Goal: Transaction & Acquisition: Book appointment/travel/reservation

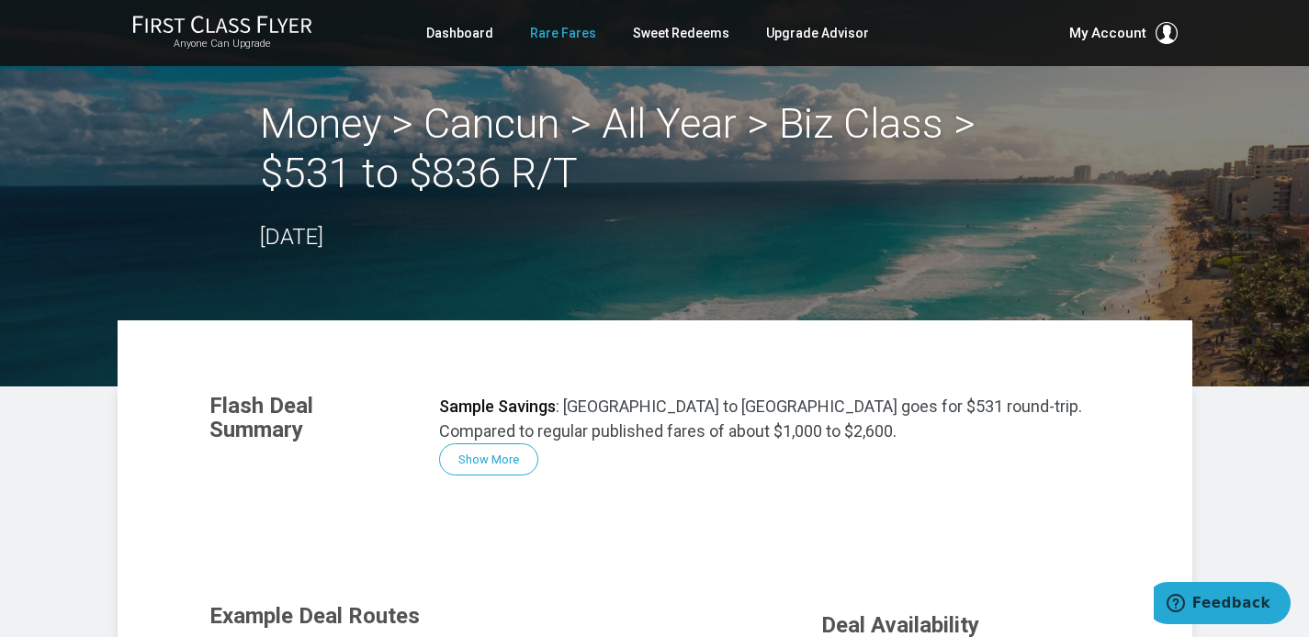
click at [574, 36] on link "Rare Fares" at bounding box center [563, 33] width 66 height 33
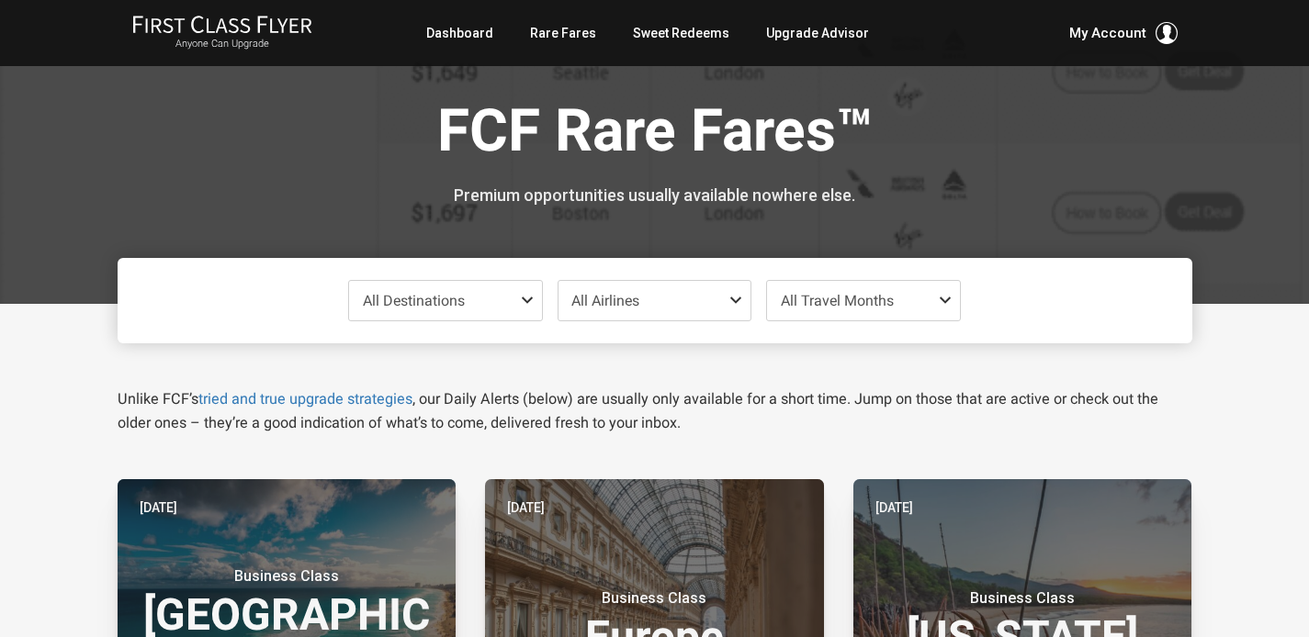
click at [514, 295] on span "All Destinations" at bounding box center [445, 300] width 193 height 39
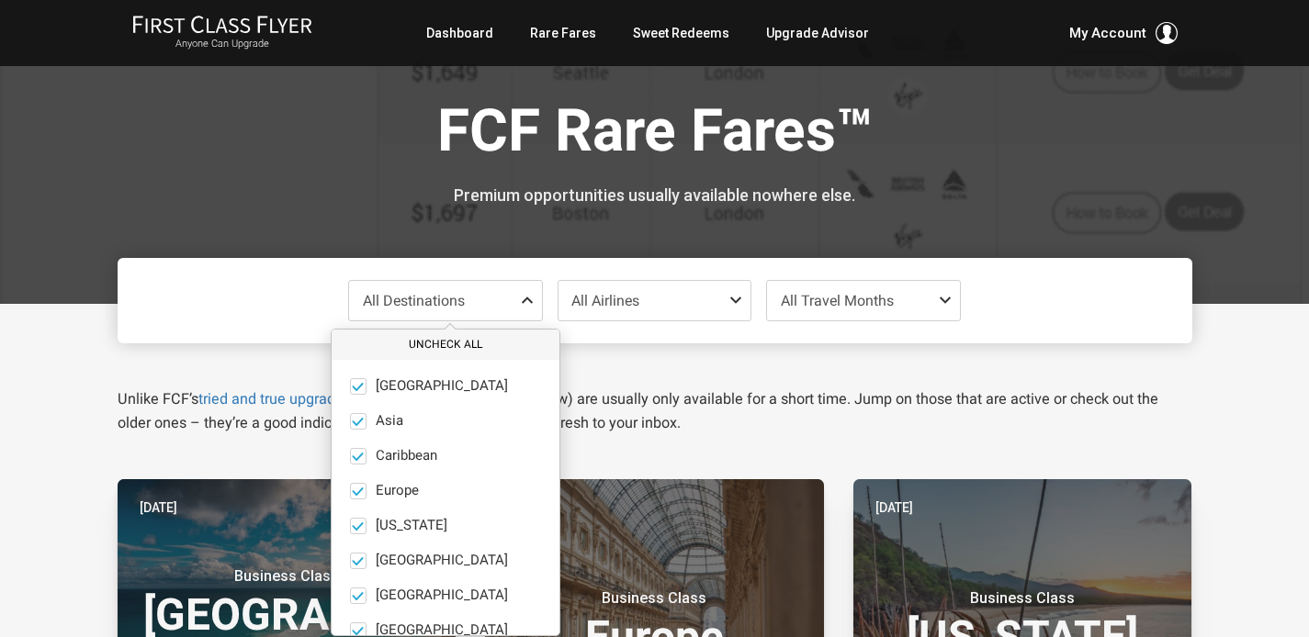
click at [457, 333] on button "Uncheck All" at bounding box center [446, 345] width 228 height 30
click at [359, 492] on span at bounding box center [358, 491] width 17 height 17
click at [0, 0] on input "Europe only" at bounding box center [0, 0] width 0 height 0
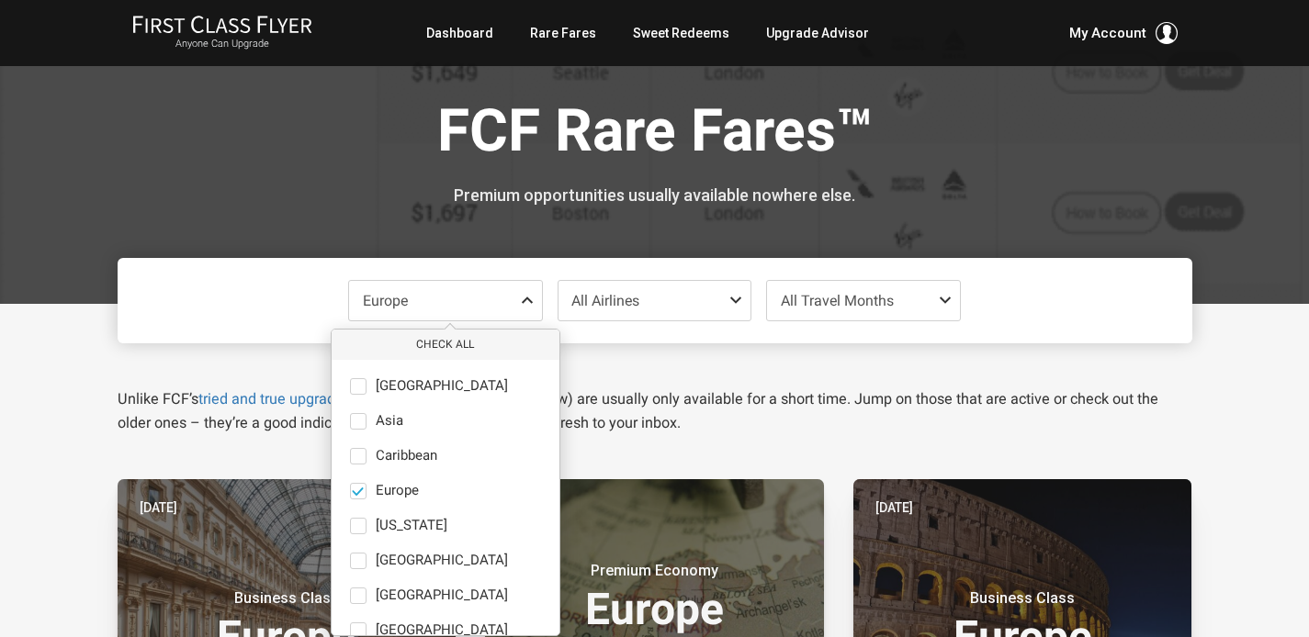
click at [803, 300] on span "All Travel Months" at bounding box center [837, 300] width 113 height 17
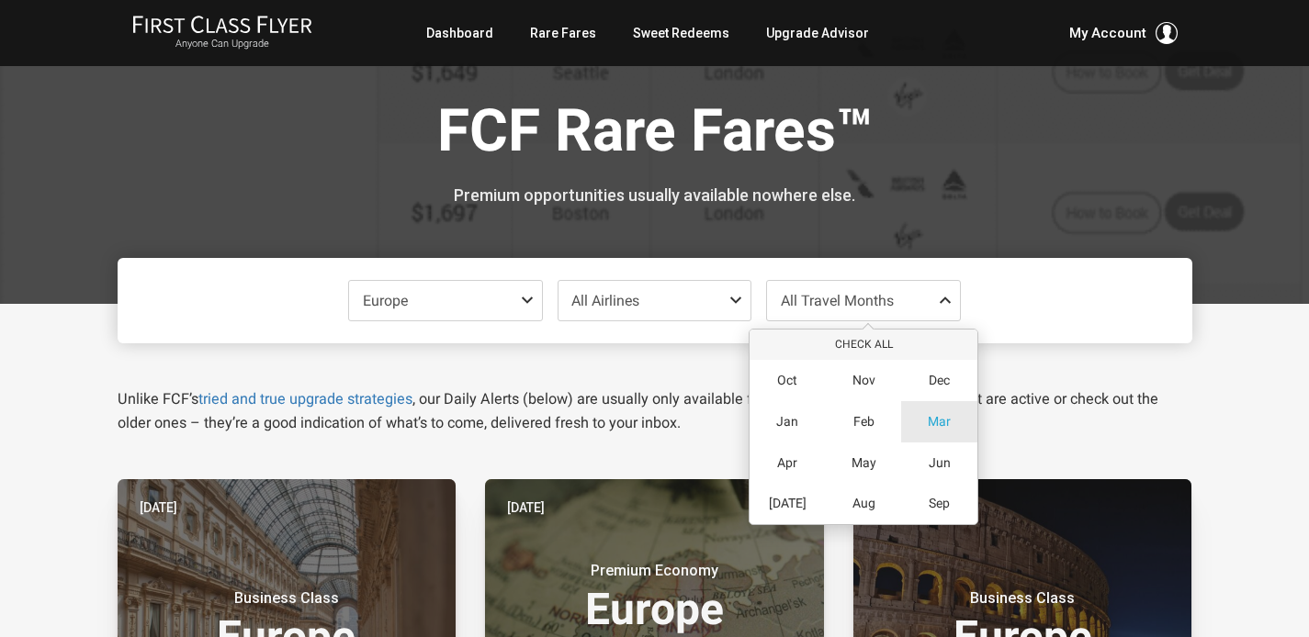
click at [936, 417] on span "Mar" at bounding box center [939, 422] width 23 height 16
click at [664, 304] on span "All Airlines" at bounding box center [654, 300] width 193 height 39
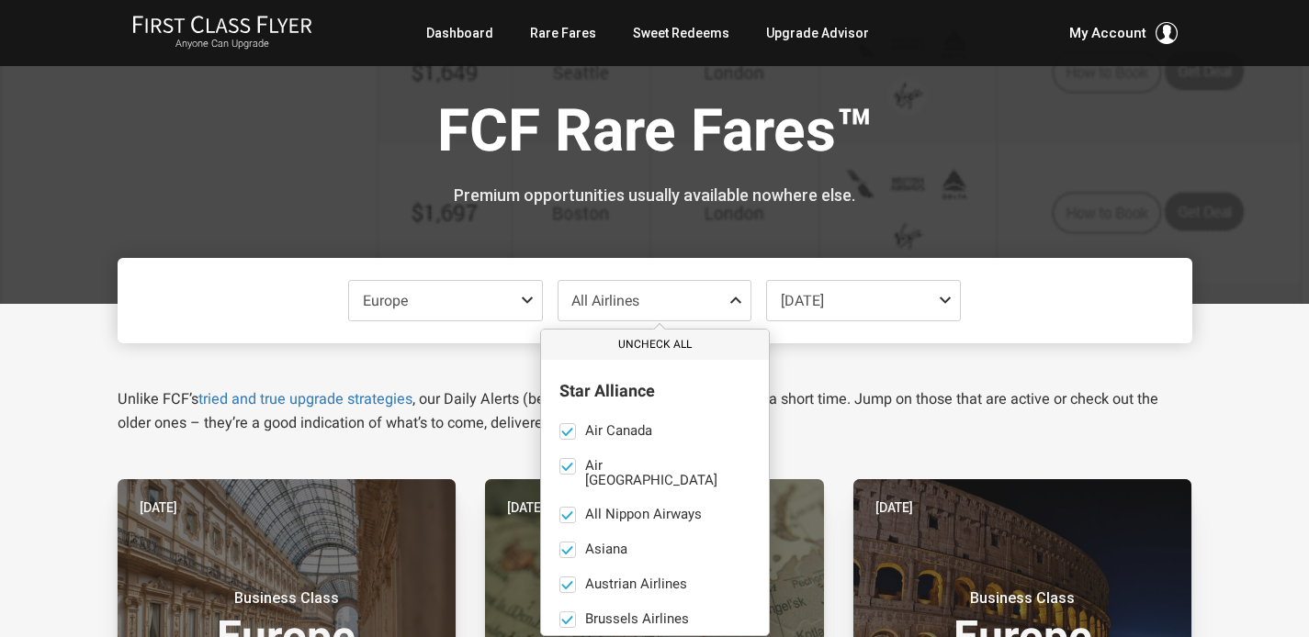
click at [658, 337] on button "Uncheck All" at bounding box center [655, 345] width 228 height 30
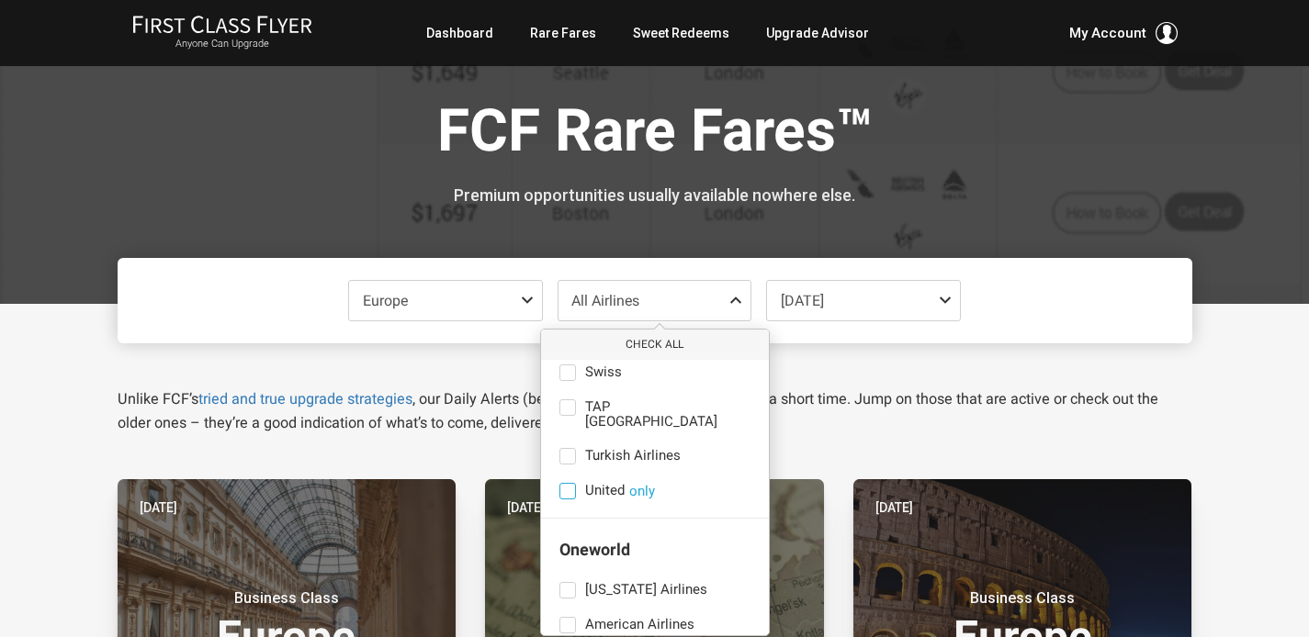
scroll to position [541, 0]
click at [567, 482] on span at bounding box center [567, 490] width 17 height 17
click at [0, 0] on input "United only" at bounding box center [0, 0] width 0 height 0
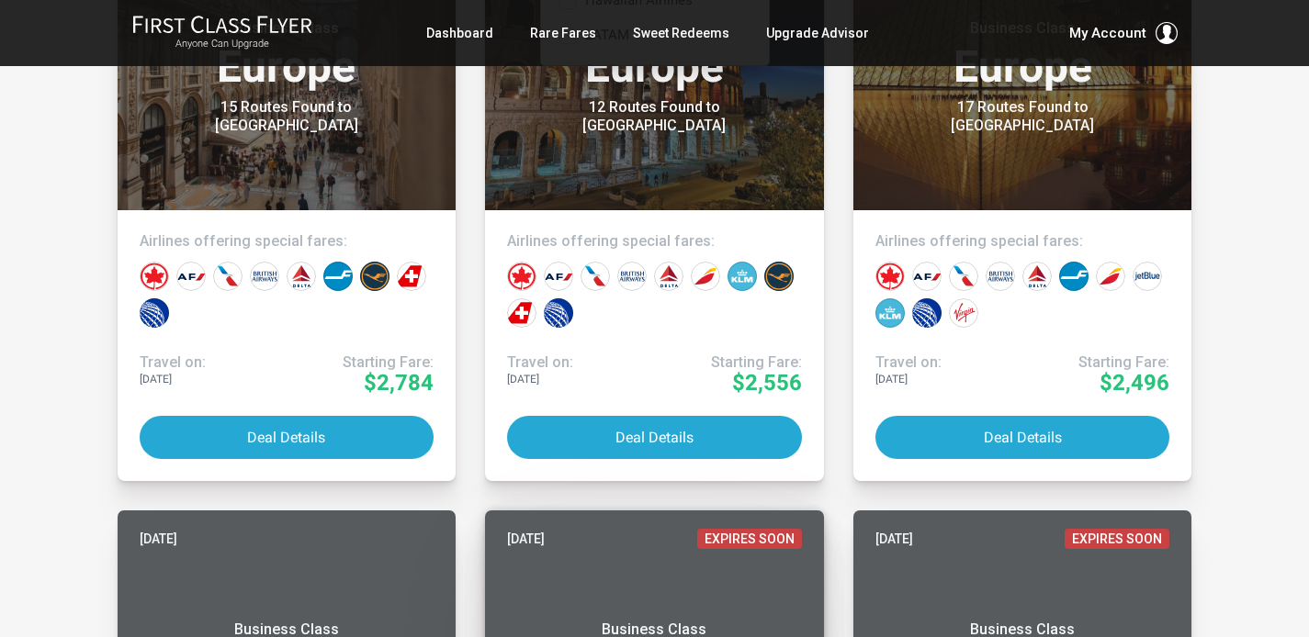
scroll to position [397, 0]
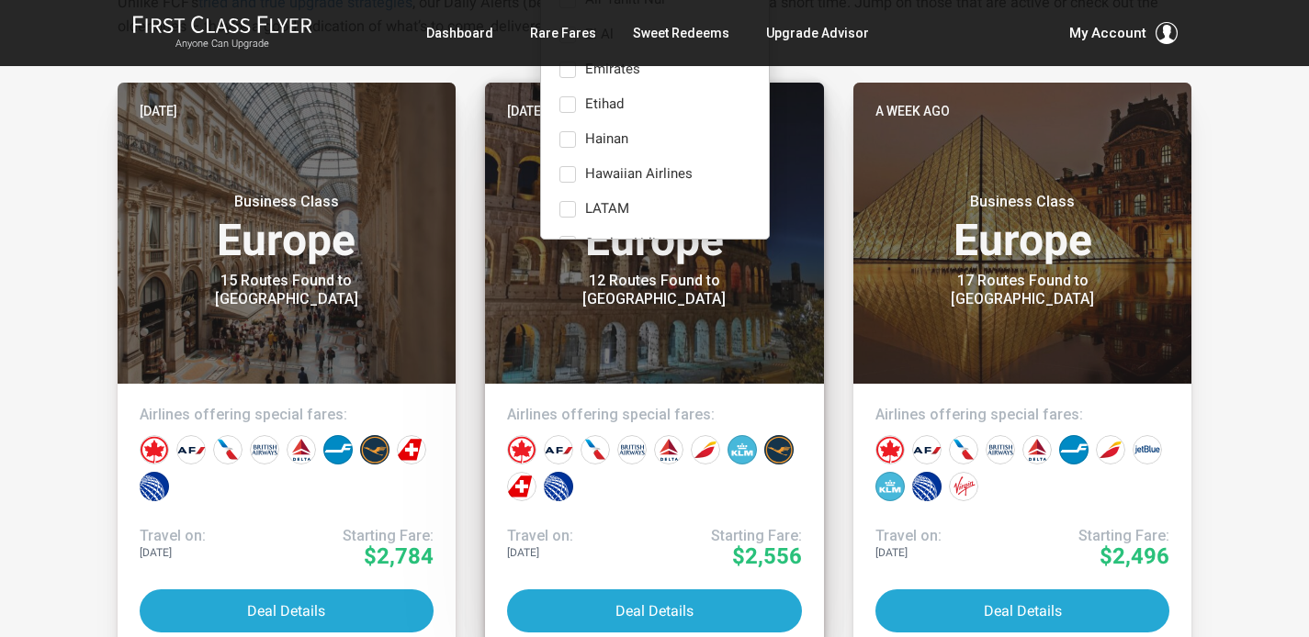
click at [560, 483] on div at bounding box center [558, 486] width 29 height 29
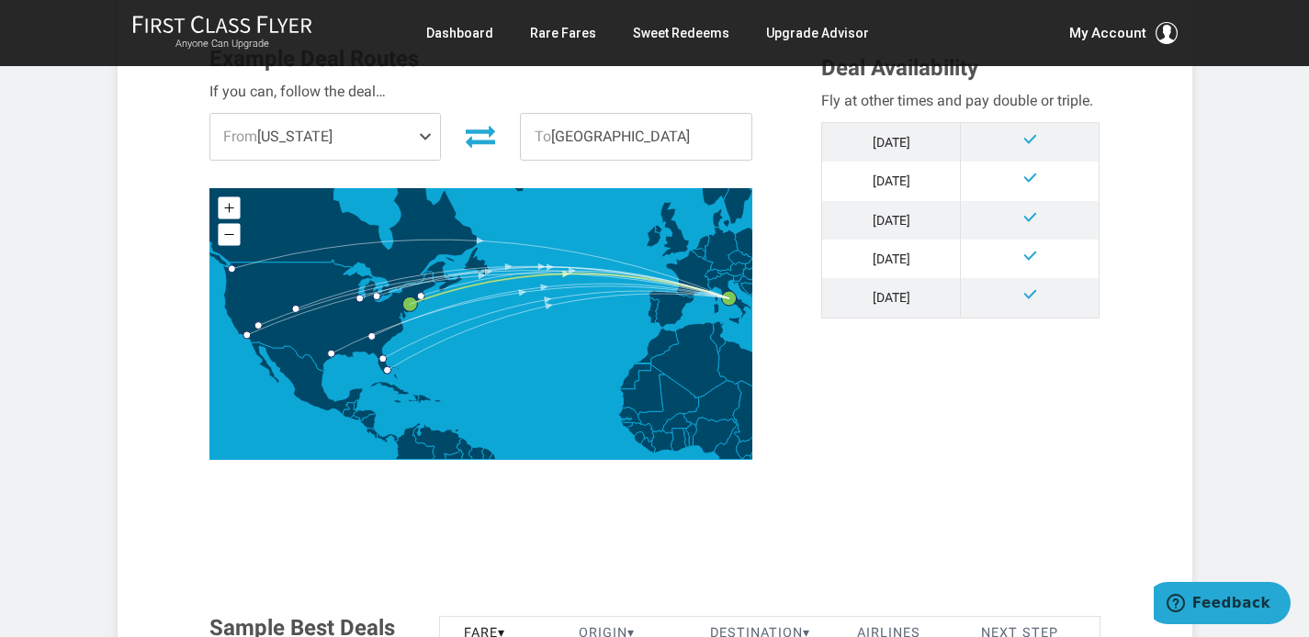
scroll to position [559, 0]
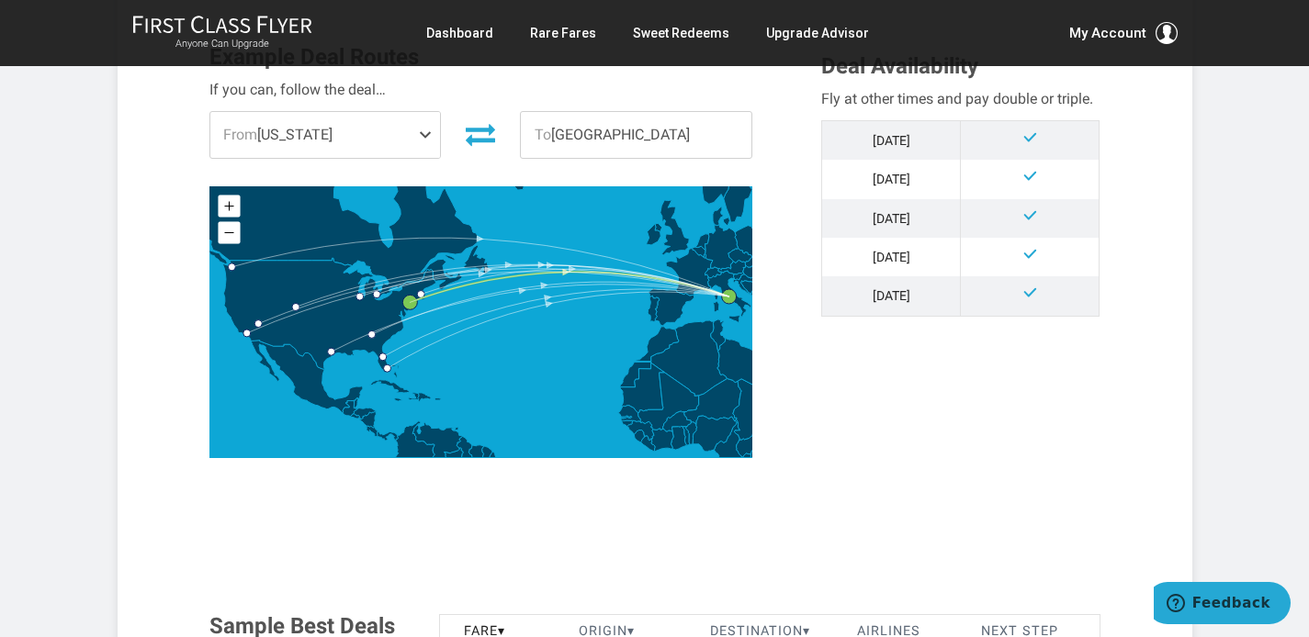
click at [888, 286] on td "[DATE]" at bounding box center [891, 295] width 139 height 39
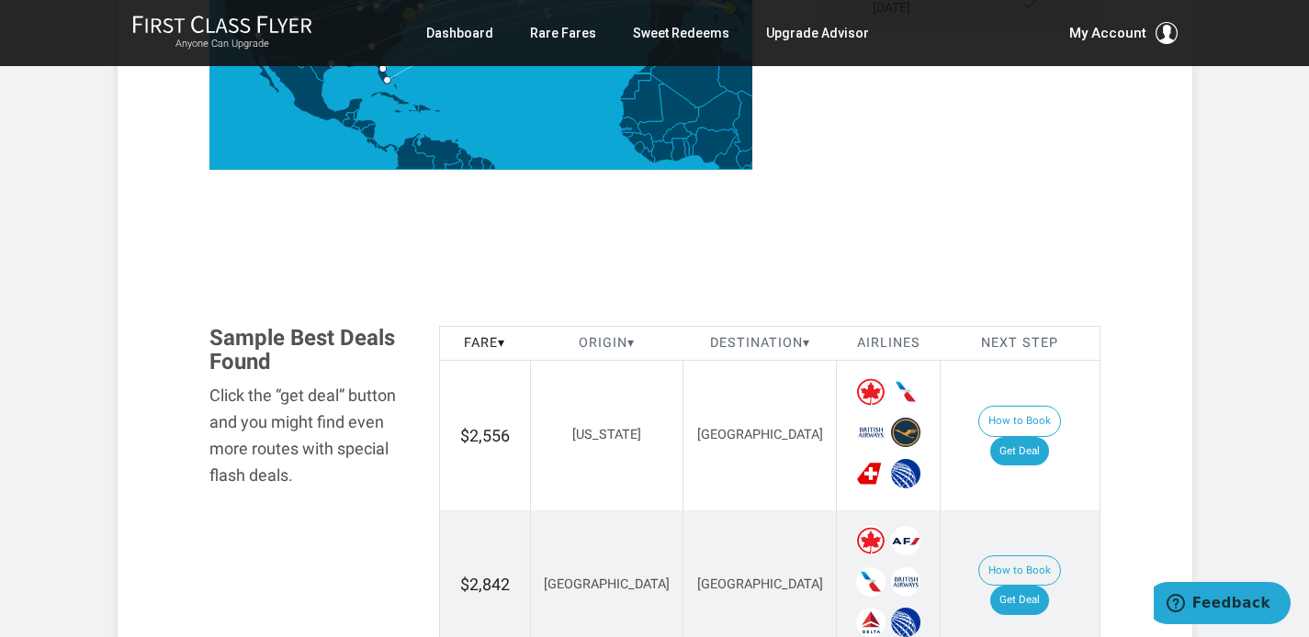
scroll to position [853, 0]
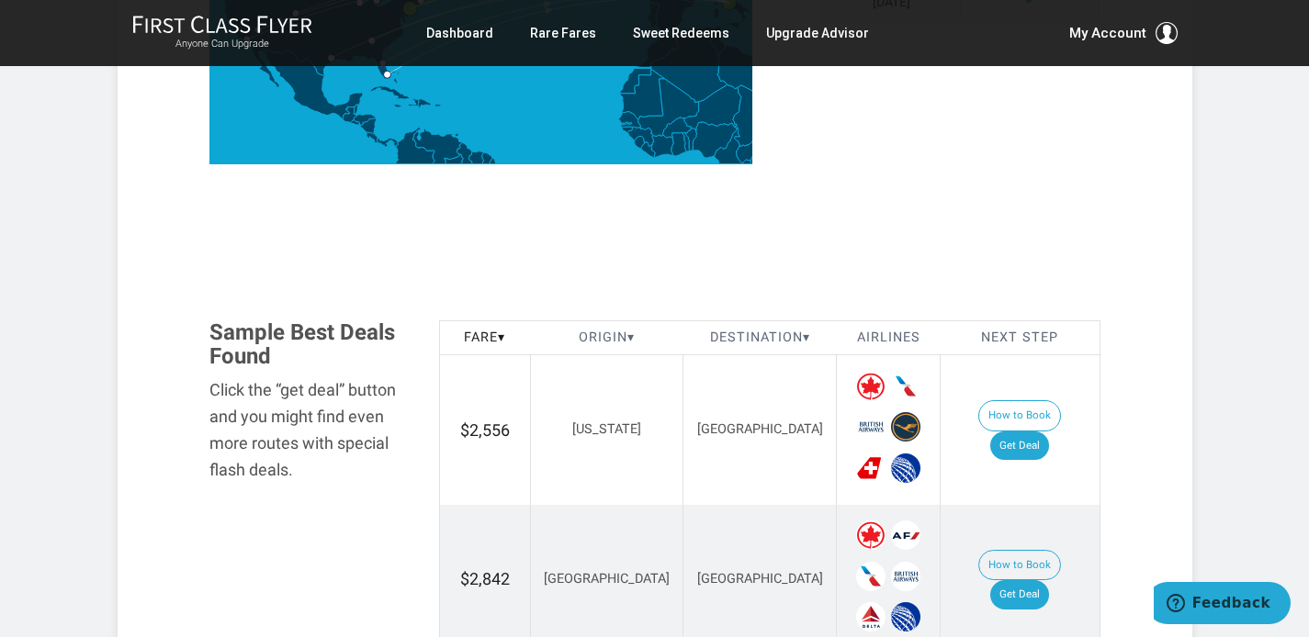
click at [891, 467] on img at bounding box center [905, 468] width 29 height 29
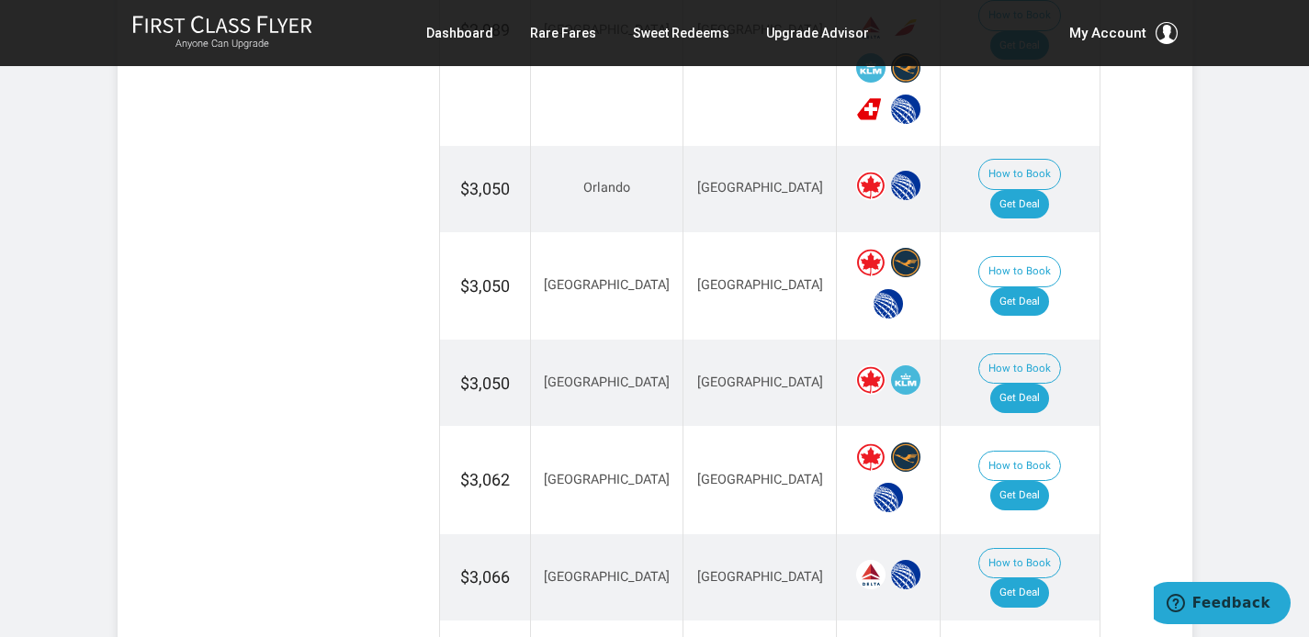
scroll to position [1386, 0]
